Goal: Information Seeking & Learning: Check status

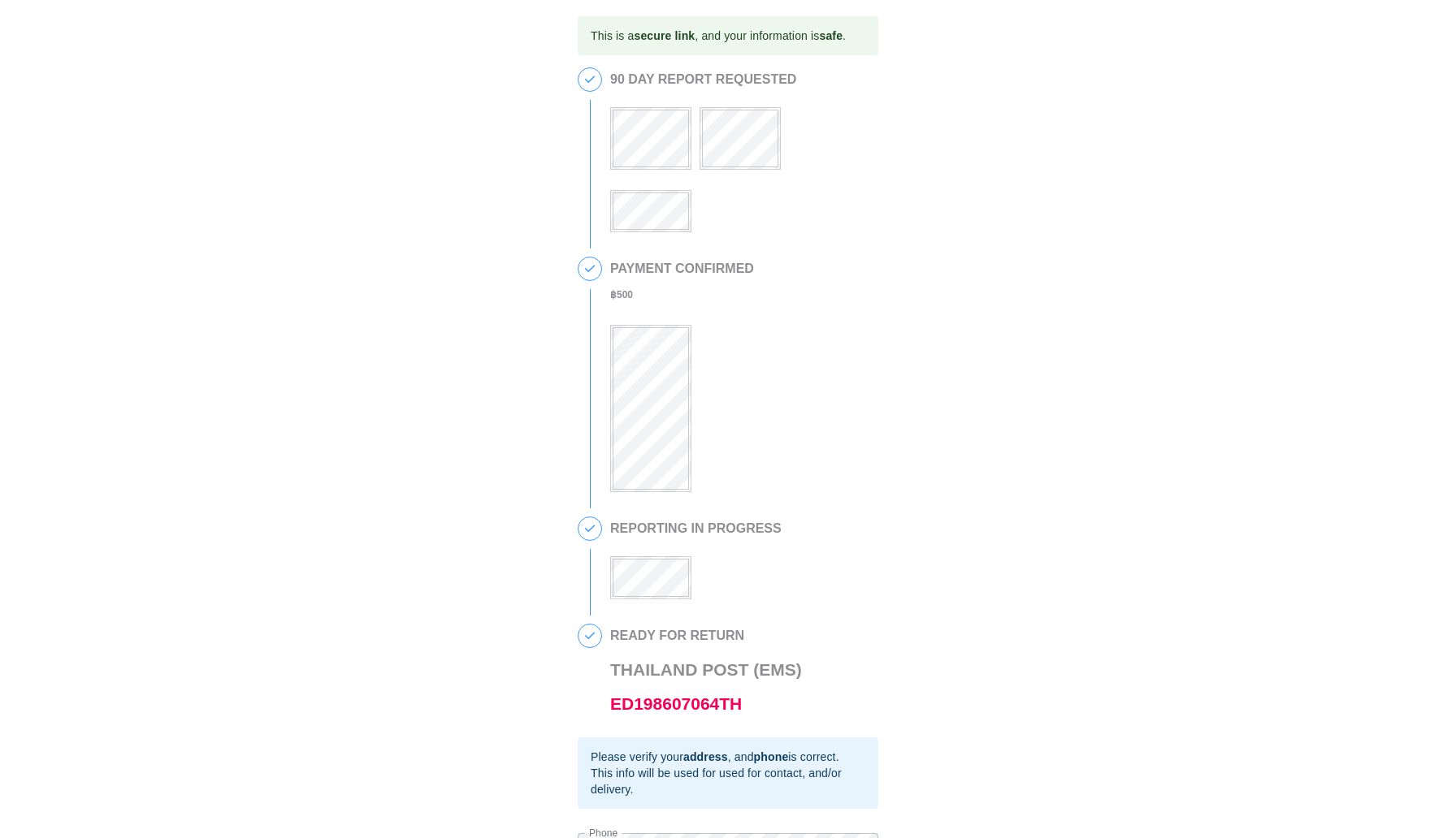
click at [661, 605] on div "3 REPORTING IN PROGRESS" at bounding box center [728, 566] width 301 height 99
